Goal: Task Accomplishment & Management: Use online tool/utility

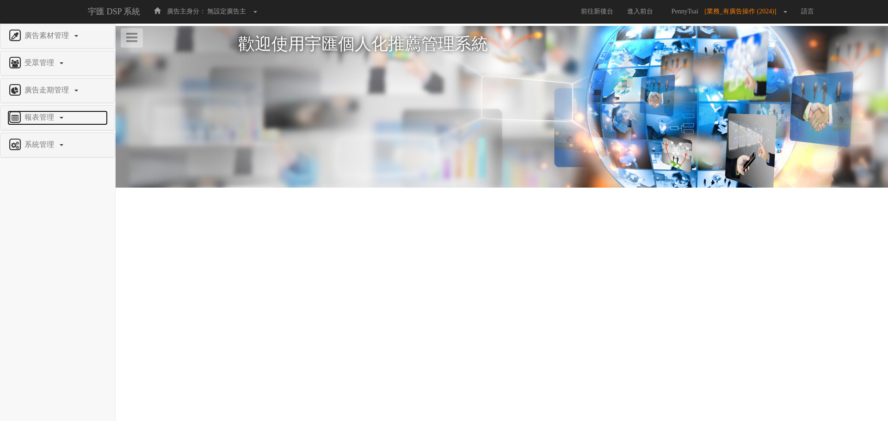
click at [41, 119] on span "報表管理" at bounding box center [40, 117] width 37 height 8
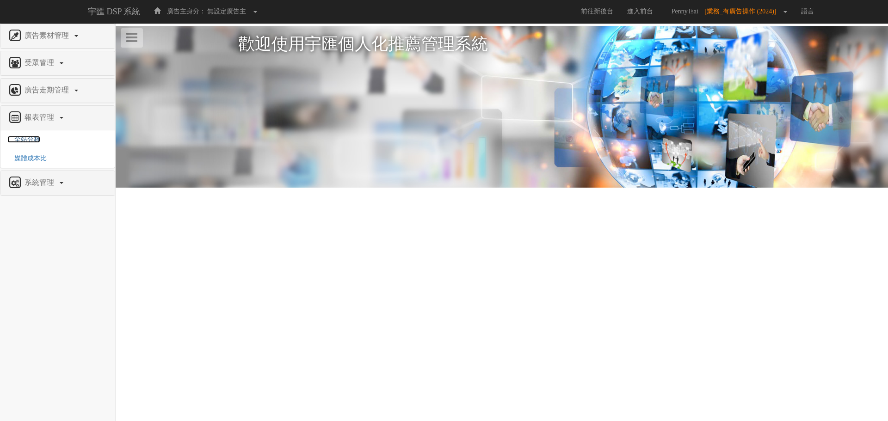
click at [27, 136] on span "全站分析" at bounding box center [23, 139] width 33 height 7
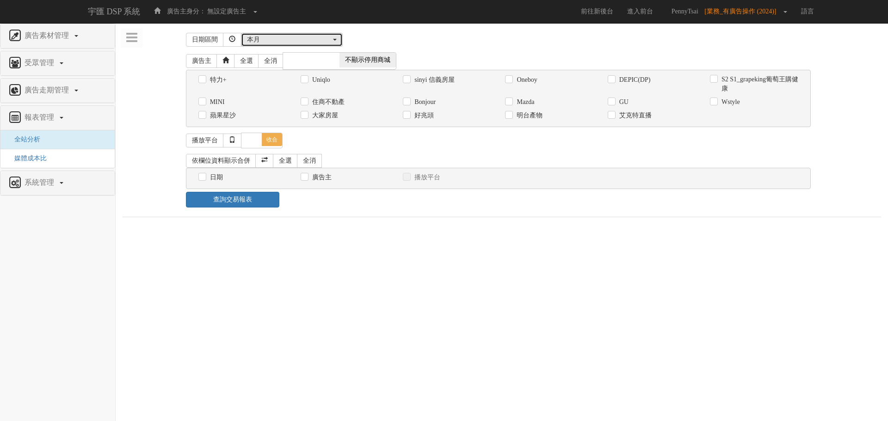
click at [276, 40] on div "本月" at bounding box center [289, 39] width 84 height 9
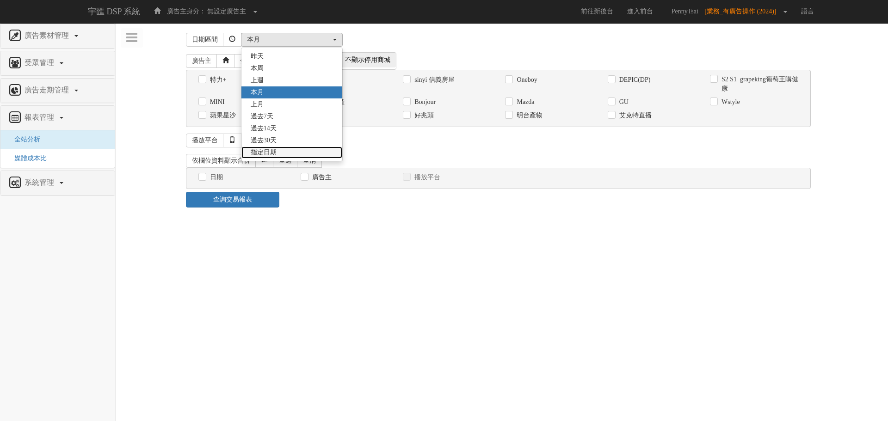
click at [263, 152] on span "指定日期" at bounding box center [264, 152] width 26 height 9
select select "Custom"
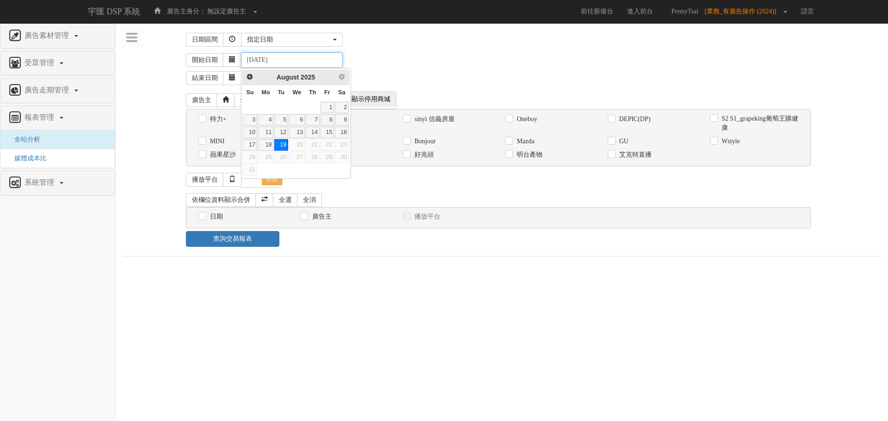
click at [260, 60] on input "2025-08-19" at bounding box center [292, 60] width 102 height 16
type input "2020-04-01"
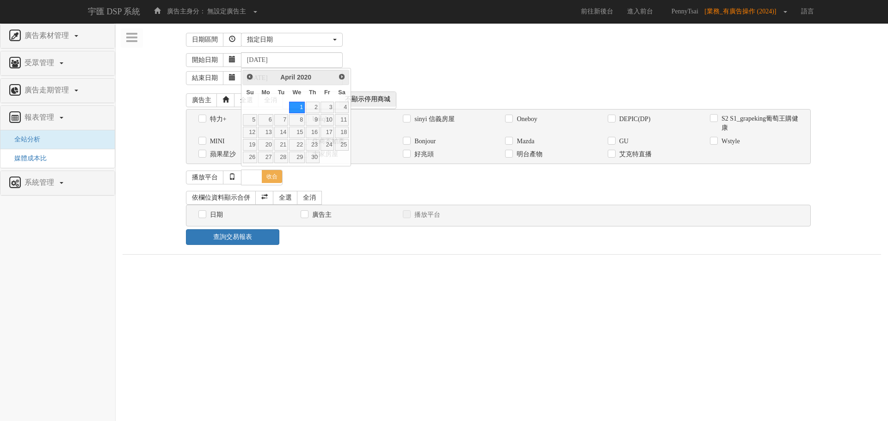
click at [415, 57] on div "開始日期 2020-04-01" at bounding box center [533, 60] width 695 height 16
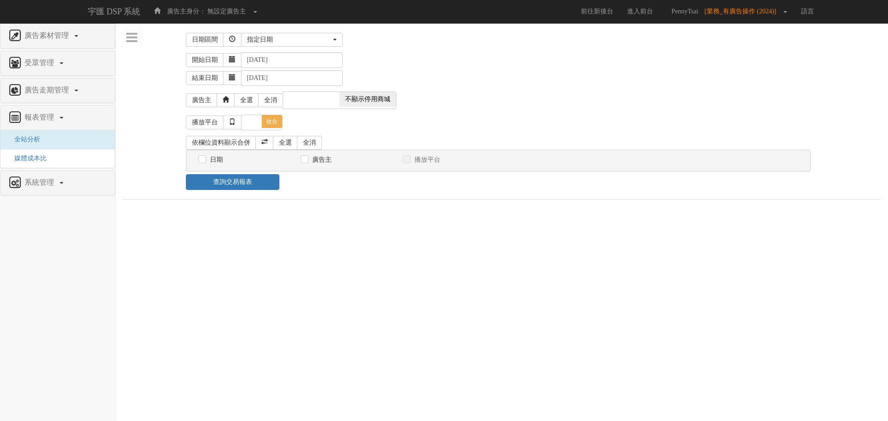
click at [364, 97] on span "不顯示停用商城" at bounding box center [367, 99] width 56 height 15
click at [300, 102] on span "顯示停用商城" at bounding box center [311, 99] width 56 height 15
checkbox input "false"
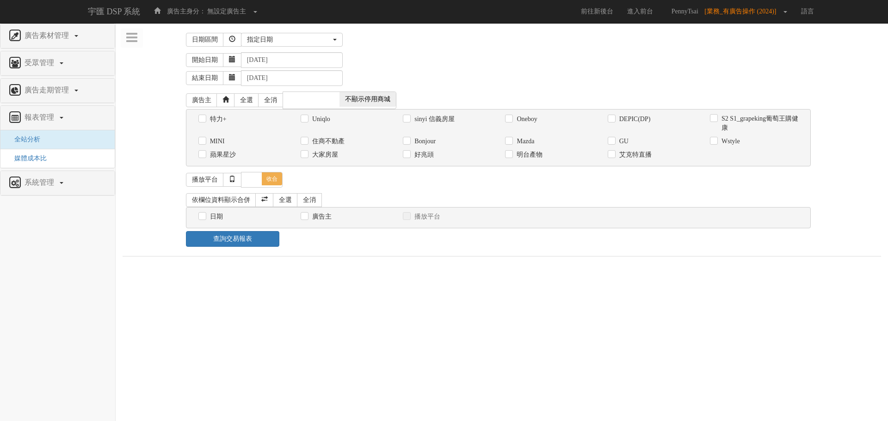
click at [730, 142] on label "Wstyle" at bounding box center [729, 141] width 21 height 9
click at [716, 142] on input "Wstyle" at bounding box center [713, 141] width 6 height 6
checkbox input "true"
click at [289, 202] on link "全選" at bounding box center [285, 200] width 25 height 14
checkbox input "true"
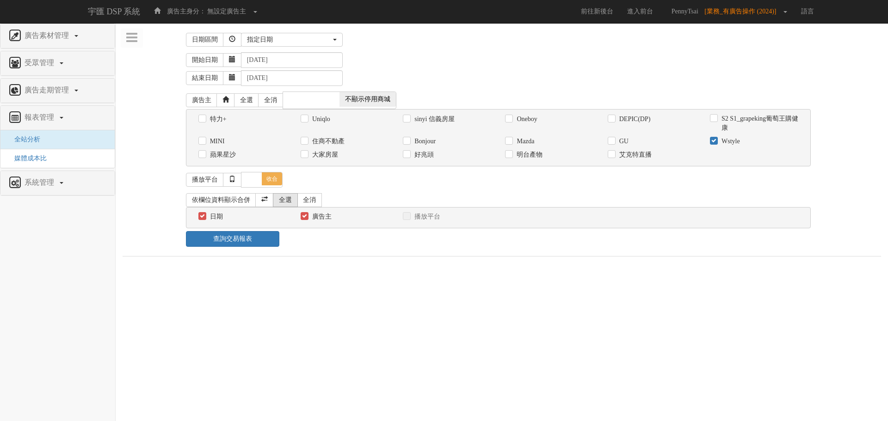
checkbox input "true"
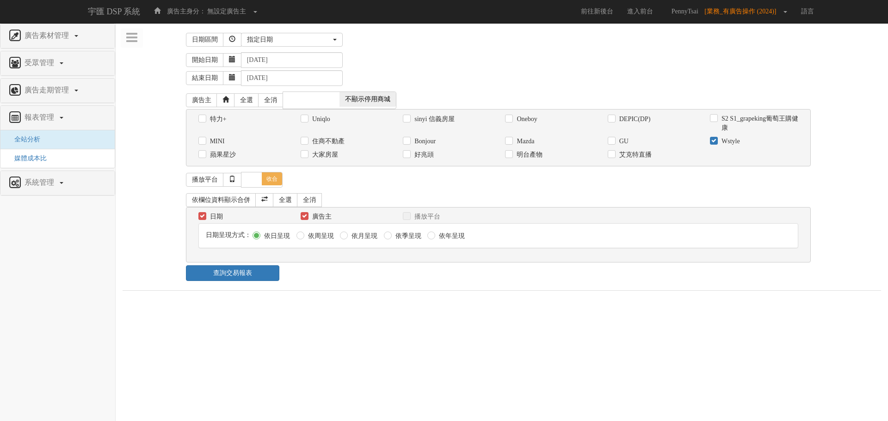
click at [356, 239] on label "依月呈現" at bounding box center [363, 236] width 28 height 9
click at [346, 239] on input "依月呈現" at bounding box center [343, 236] width 6 height 6
radio input "true"
click at [275, 277] on link "查詢交易報表" at bounding box center [233, 273] width 94 height 16
click at [275, 277] on link "查詢交易報表" at bounding box center [231, 273] width 93 height 16
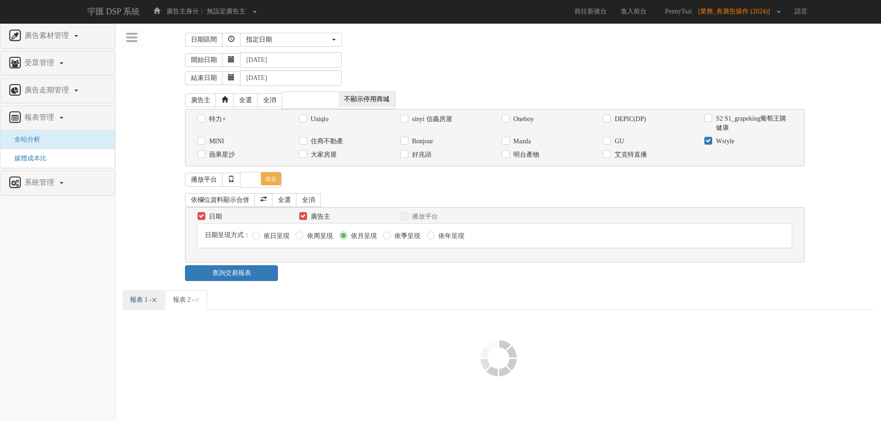
click at [157, 300] on span "×" at bounding box center [155, 299] width 6 height 11
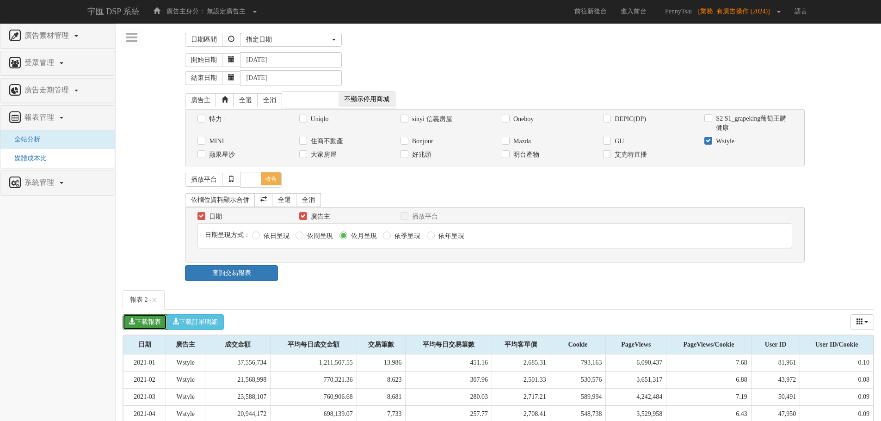
click at [139, 325] on button "下載報表" at bounding box center [144, 322] width 44 height 16
click at [41, 117] on span "報表管理" at bounding box center [40, 117] width 37 height 8
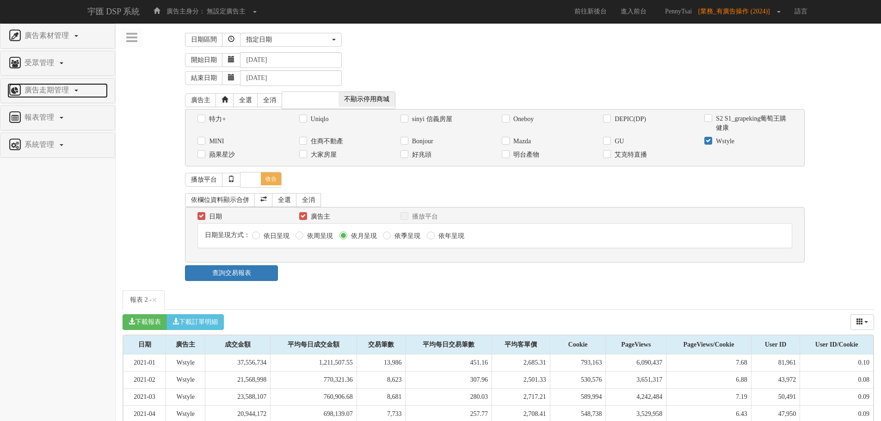
click at [53, 92] on span "廣告走期管理" at bounding box center [47, 90] width 51 height 8
click at [61, 90] on span "廣告走期管理" at bounding box center [47, 90] width 51 height 8
click at [70, 89] on span "廣告走期管理" at bounding box center [47, 90] width 51 height 8
click at [58, 263] on nav "廣告素材管理 廣告素材 素材預約變更 自訂貨架商品 受眾管理 Ip 群組 廣告走期管理 報表管理 全站分析 媒體成本比 系統管理 廣告驗證設定" at bounding box center [58, 223] width 116 height 398
